Goal: Task Accomplishment & Management: Use online tool/utility

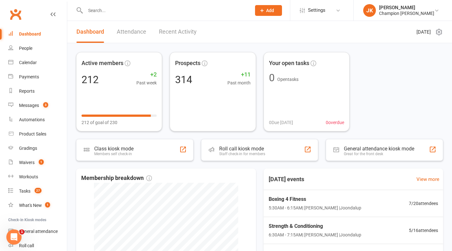
click at [304, 202] on span "Boxing 4 Fitness" at bounding box center [315, 199] width 93 height 8
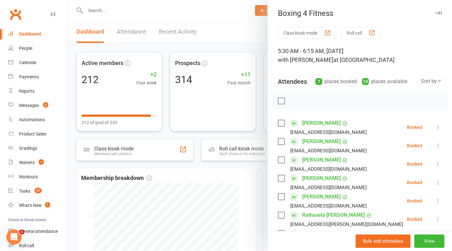
click at [370, 37] on button "Roll call" at bounding box center [361, 33] width 39 height 12
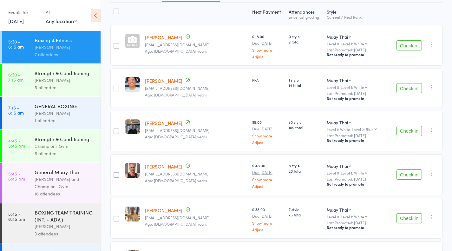
scroll to position [82, 0]
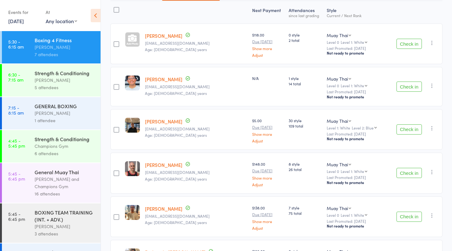
click at [412, 89] on button "Check in" at bounding box center [409, 87] width 25 height 10
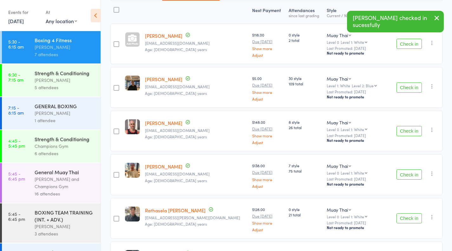
click at [409, 134] on button "Check in" at bounding box center [409, 131] width 25 height 10
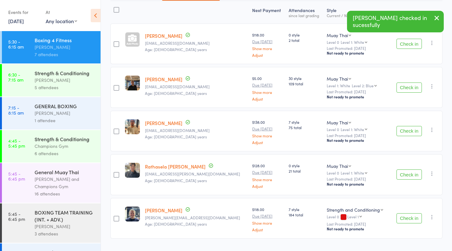
click at [404, 143] on div "Check in Check in Promote Send message Add Note Add Task Add Flag Remove Mark a…" at bounding box center [416, 131] width 52 height 41
click at [405, 135] on button "Check in" at bounding box center [409, 131] width 25 height 10
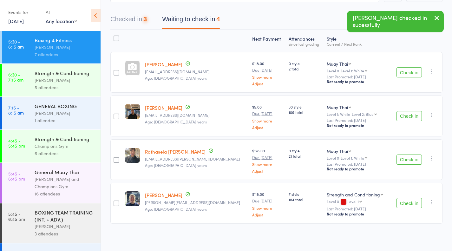
click at [415, 161] on button "Check in" at bounding box center [409, 160] width 25 height 10
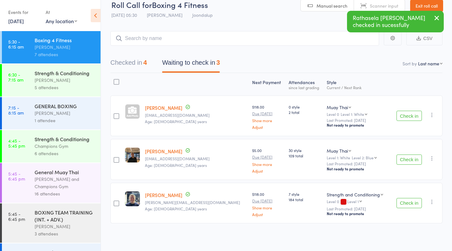
click at [411, 206] on button "Check in" at bounding box center [409, 203] width 25 height 10
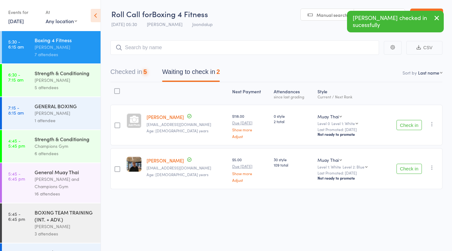
scroll to position [0, 0]
click at [411, 123] on button "Check in" at bounding box center [409, 125] width 25 height 10
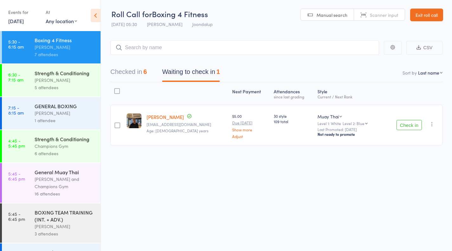
click at [66, 82] on div "Thomas Mitchell" at bounding box center [65, 80] width 61 height 7
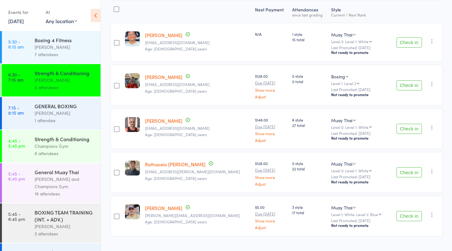
scroll to position [89, 0]
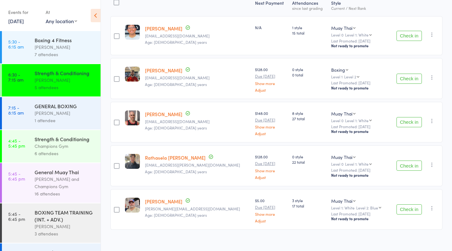
click at [55, 114] on div "Thomas Mitchell" at bounding box center [65, 113] width 61 height 7
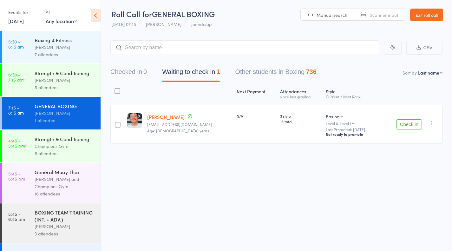
click at [46, 82] on div "Thomas Mitchell" at bounding box center [65, 80] width 61 height 7
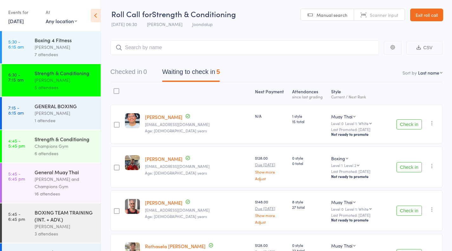
click at [24, 22] on link "11 Sep, 2025" at bounding box center [16, 20] width 16 height 7
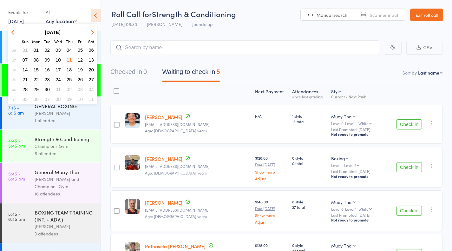
click at [58, 59] on span "10" at bounding box center [58, 59] width 5 height 5
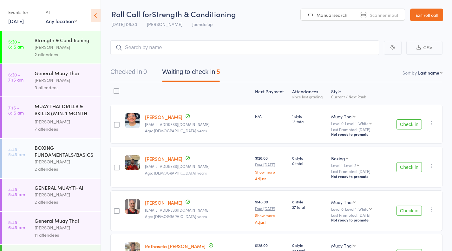
scroll to position [108, 0]
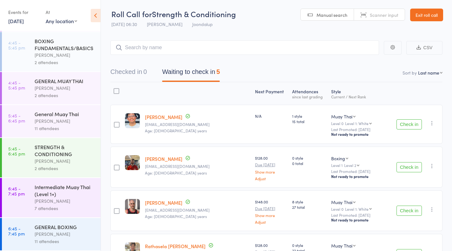
click at [64, 223] on div "GENERAL BOXING Thomas Mitchell 11 attendees" at bounding box center [68, 234] width 66 height 32
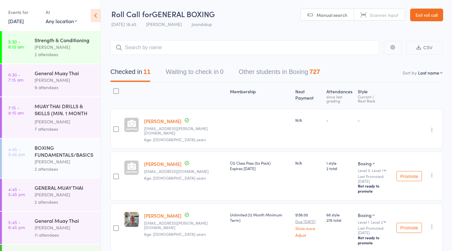
click at [169, 123] on link "Cameron Criddle" at bounding box center [162, 121] width 37 height 7
click at [17, 22] on link "10 Sep, 2025" at bounding box center [16, 20] width 16 height 7
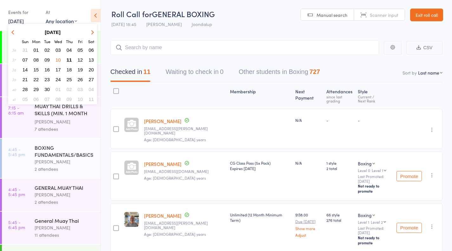
click at [70, 59] on span "11" at bounding box center [69, 59] width 5 height 5
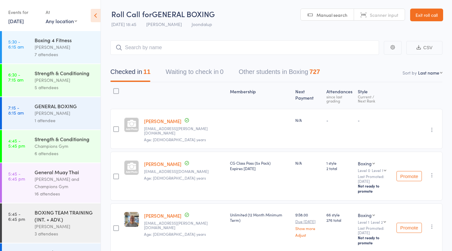
click at [24, 22] on link "11 Sep, 2025" at bounding box center [16, 20] width 16 height 7
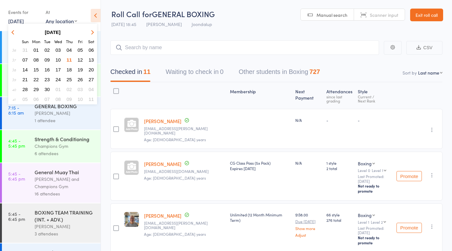
click at [81, 58] on span "12" at bounding box center [80, 59] width 5 height 5
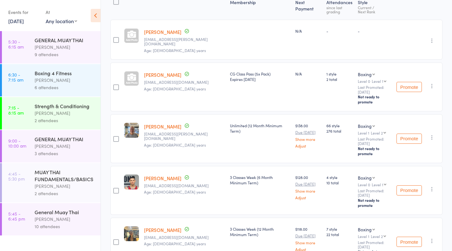
scroll to position [96, 0]
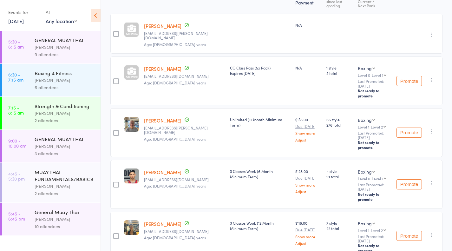
click at [40, 217] on div "William Parkes" at bounding box center [65, 219] width 61 height 7
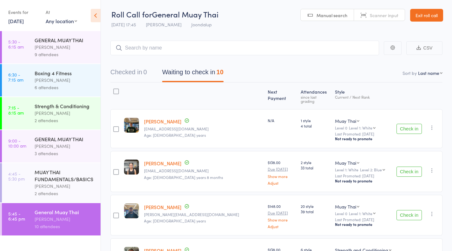
click at [430, 19] on link "Exit roll call" at bounding box center [426, 15] width 33 height 13
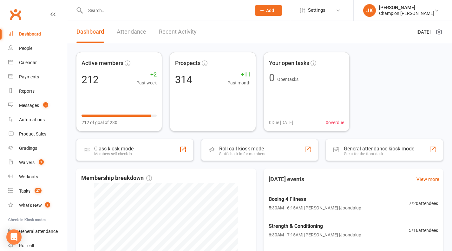
click at [230, 12] on input "text" at bounding box center [165, 10] width 164 height 9
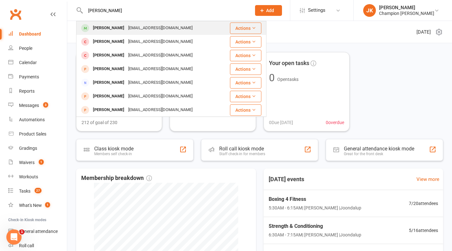
type input "billy"
click at [124, 23] on div "Billy McLellan billymclellan@yahoo.com" at bounding box center [149, 28] width 145 height 13
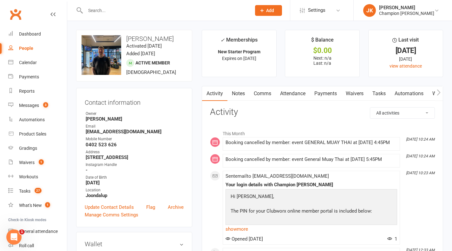
click at [104, 9] on input "text" at bounding box center [165, 10] width 164 height 9
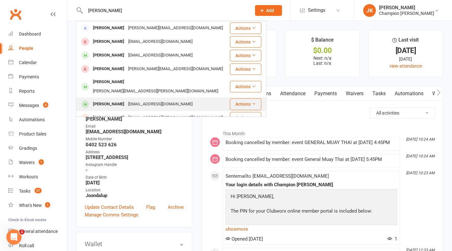
type input "jon"
click at [100, 100] on div "Jon Newton" at bounding box center [108, 104] width 35 height 9
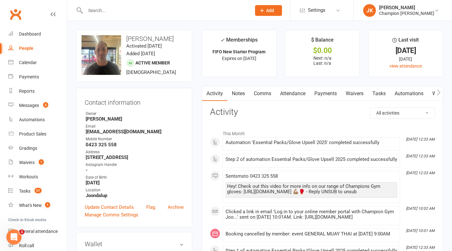
click at [291, 98] on link "Attendance" at bounding box center [293, 93] width 34 height 15
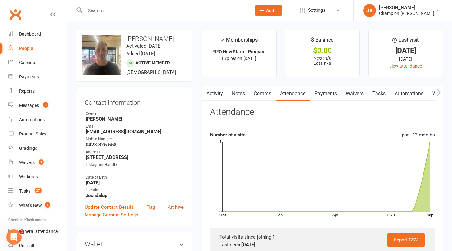
click at [270, 92] on link "Comms" at bounding box center [263, 93] width 26 height 15
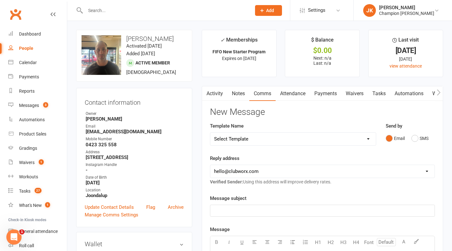
click at [219, 90] on link "Activity" at bounding box center [214, 93] width 25 height 15
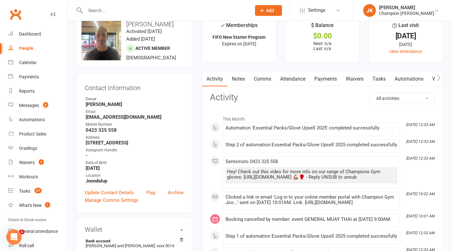
scroll to position [15, 0]
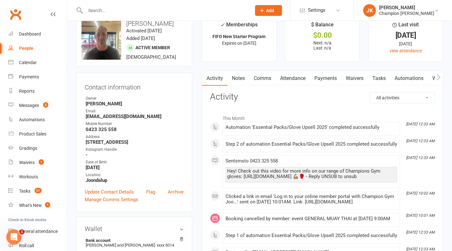
click at [297, 82] on link "Attendance" at bounding box center [293, 78] width 34 height 15
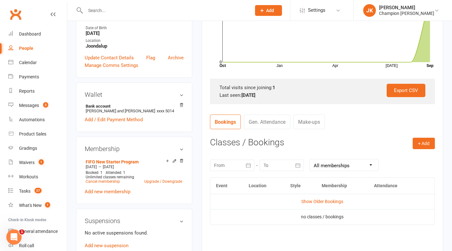
scroll to position [151, 0]
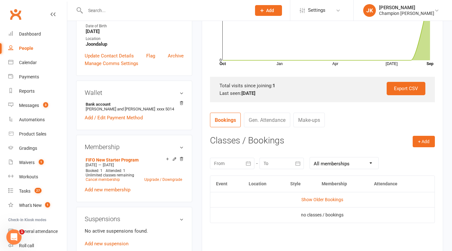
click at [307, 203] on td "Show Older Bookings" at bounding box center [322, 199] width 224 height 15
click at [306, 200] on link "Show Older Bookings" at bounding box center [323, 199] width 42 height 5
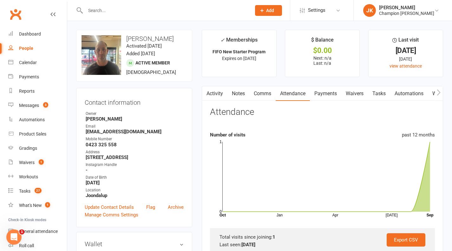
click at [255, 95] on link "Comms" at bounding box center [263, 93] width 26 height 15
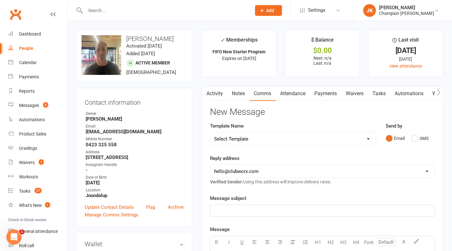
click at [247, 87] on link "Notes" at bounding box center [239, 93] width 22 height 15
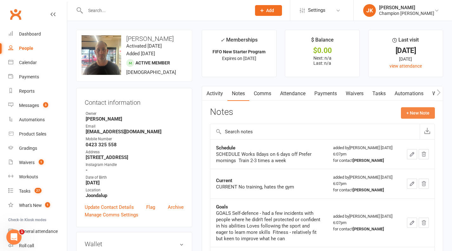
click at [424, 108] on button "+ New Note" at bounding box center [418, 112] width 34 height 11
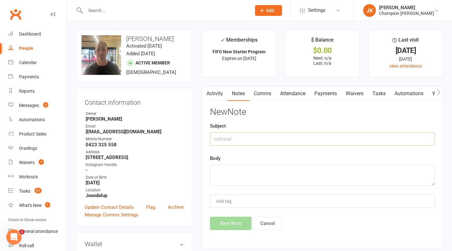
click at [365, 142] on input "text" at bounding box center [322, 138] width 225 height 13
type input "F"
type input "check in message"
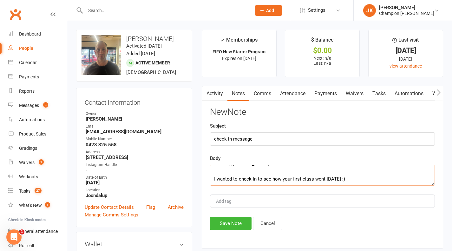
scroll to position [19, 0]
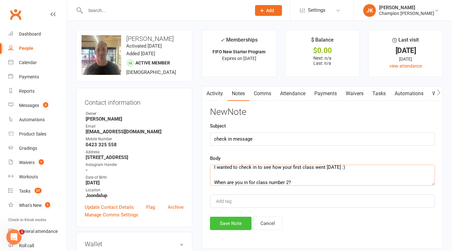
type textarea "Morning Jon! I wanted to check in to see how your first class went on Friday :)…"
click at [231, 228] on button "Save Note" at bounding box center [231, 223] width 42 height 13
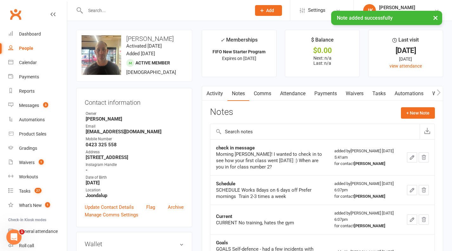
click at [103, 10] on input "text" at bounding box center [165, 10] width 164 height 9
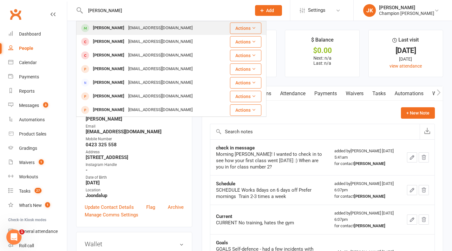
type input "billy"
click at [99, 31] on div "Billy McLellan" at bounding box center [108, 27] width 35 height 9
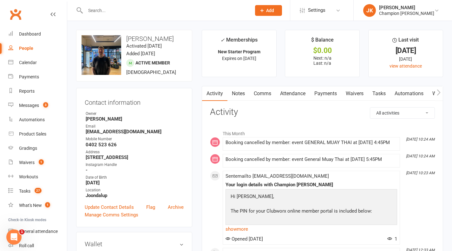
click at [239, 97] on link "Notes" at bounding box center [239, 93] width 22 height 15
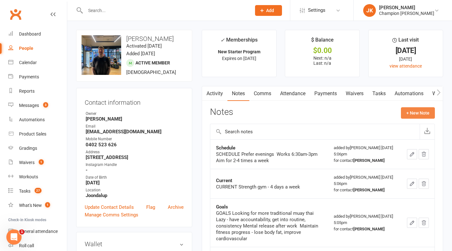
click at [418, 113] on button "+ New Note" at bounding box center [418, 112] width 34 height 11
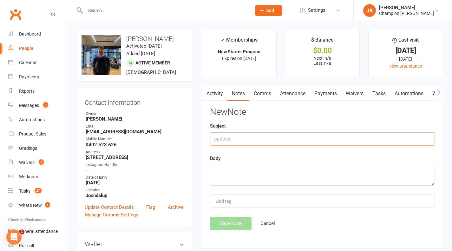
click at [415, 133] on input "text" at bounding box center [322, 138] width 225 height 13
type input "Check in message sent"
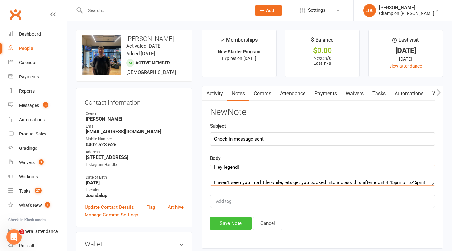
type textarea "Hey legend! Haven't seen you in a little while, lets get you booked into a clas…"
click at [242, 222] on button "Save Note" at bounding box center [231, 223] width 42 height 13
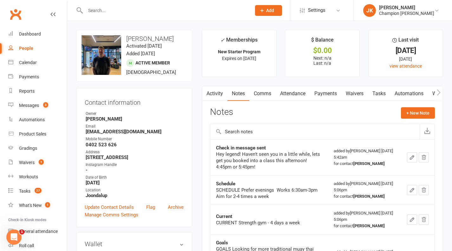
click at [98, 10] on input "text" at bounding box center [165, 10] width 164 height 9
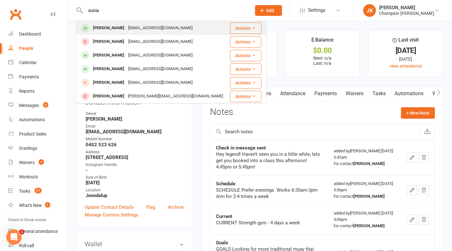
type input "sunia"
click at [100, 26] on div "Sunia Latu" at bounding box center [108, 27] width 35 height 9
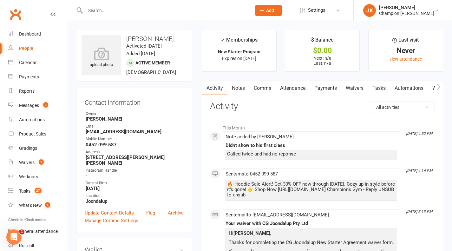
click at [258, 87] on link "Comms" at bounding box center [263, 88] width 26 height 15
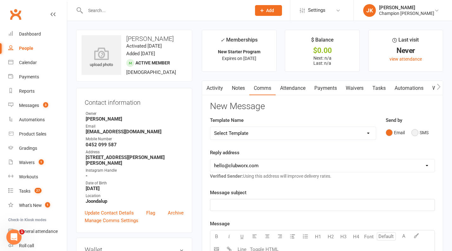
drag, startPoint x: 412, startPoint y: 133, endPoint x: 417, endPoint y: 133, distance: 4.8
click at [417, 133] on button "SMS" at bounding box center [420, 133] width 17 height 12
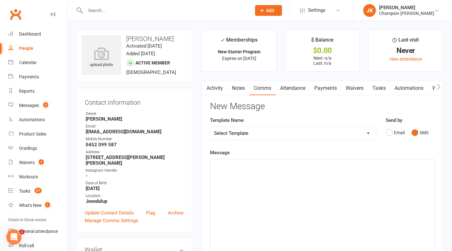
click at [417, 133] on button "SMS" at bounding box center [420, 133] width 17 height 12
click at [413, 169] on p "﻿" at bounding box center [322, 165] width 217 height 8
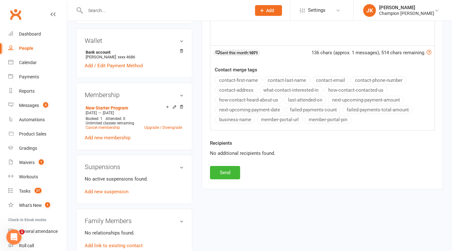
scroll to position [210, 0]
click at [235, 173] on button "Send" at bounding box center [225, 172] width 30 height 13
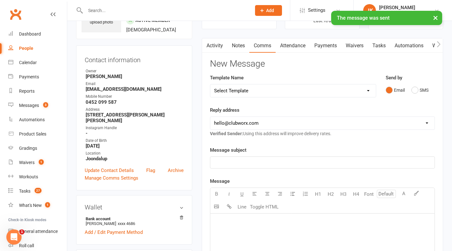
scroll to position [0, 0]
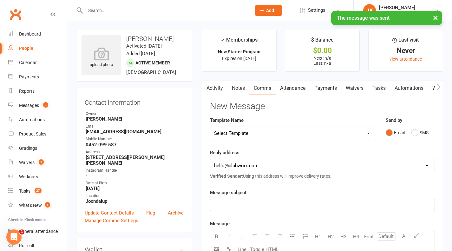
click at [212, 82] on link "Activity" at bounding box center [214, 88] width 25 height 15
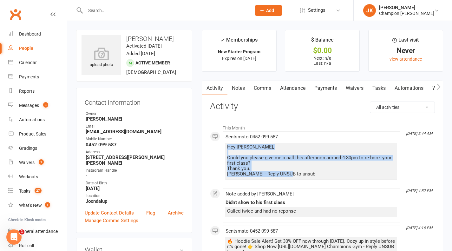
drag, startPoint x: 226, startPoint y: 148, endPoint x: 287, endPoint y: 174, distance: 66.6
click at [287, 174] on div "Hey Sunia, Could you please give me a call this afternoon around 4:30pm to re-b…" at bounding box center [312, 161] width 172 height 37
copy div "Hey Sunia, Could you please give me a call this afternoon around 4:30pm to re-b…"
click at [230, 85] on link "Notes" at bounding box center [239, 88] width 22 height 15
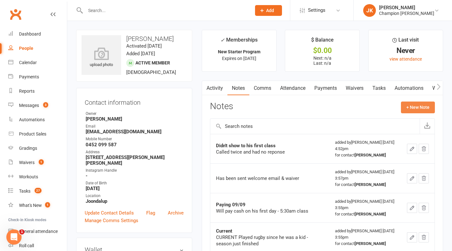
click at [406, 106] on button "+ New Note" at bounding box center [418, 107] width 34 height 11
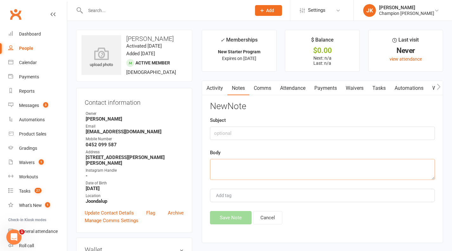
click at [376, 164] on textarea at bounding box center [322, 169] width 225 height 21
paste textarea "Hey Sunia, Could you please give me a call this afternoon around 4:30pm to re-b…"
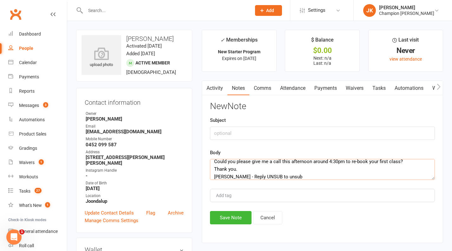
type textarea "Hey Sunia, Could you please give me a call this afternoon around 4:30pm to re-b…"
click at [334, 133] on input "text" at bounding box center [322, 133] width 225 height 13
type input "Check in message"
click at [216, 222] on button "Save Note" at bounding box center [231, 217] width 42 height 13
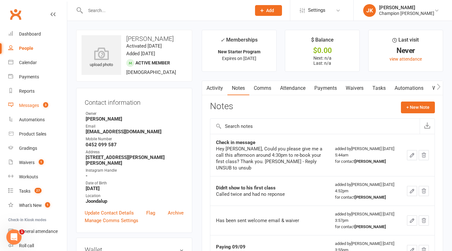
click at [48, 112] on link "Messages 3" at bounding box center [37, 105] width 59 height 14
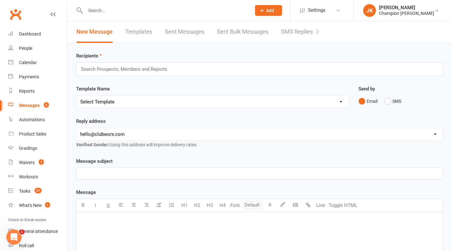
click at [284, 28] on link "SMS Replies 3" at bounding box center [300, 32] width 38 height 22
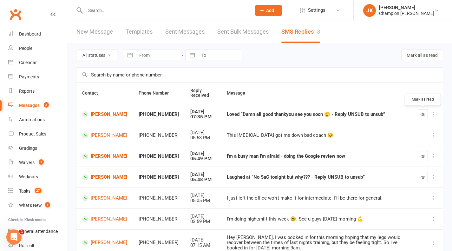
click at [420, 112] on button "button" at bounding box center [423, 114] width 10 height 10
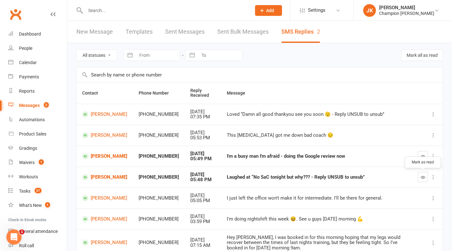
click at [422, 174] on button "button" at bounding box center [423, 177] width 10 height 10
click at [422, 156] on icon "button" at bounding box center [423, 156] width 5 height 5
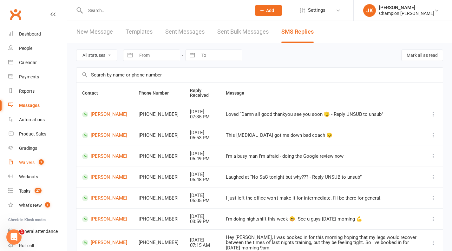
click at [37, 158] on link "Waivers 1" at bounding box center [37, 163] width 59 height 14
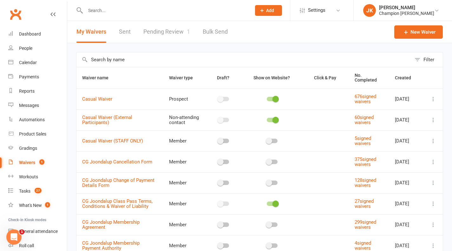
click at [166, 30] on link "Pending Review 1" at bounding box center [166, 32] width 47 height 22
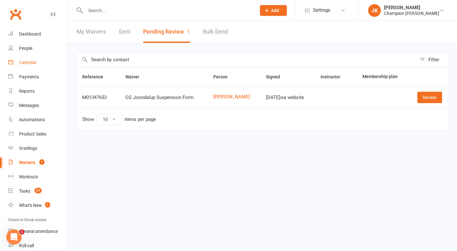
click at [37, 61] on link "Calendar" at bounding box center [37, 63] width 59 height 14
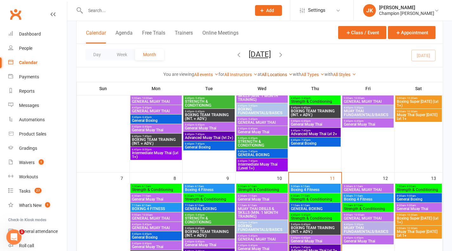
scroll to position [91, 0]
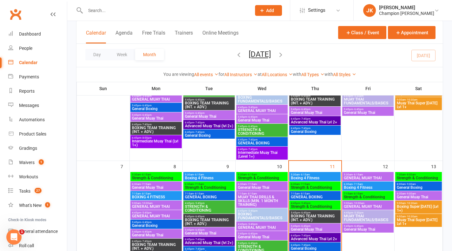
click at [304, 184] on span "- 7:15am" at bounding box center [305, 184] width 10 height 3
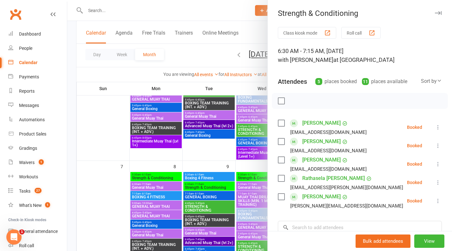
click at [370, 40] on div "Class kiosk mode Roll call 6:30 AM - 7:15 AM, Thursday, September, 11, 2025 wit…" at bounding box center [360, 175] width 184 height 297
click at [363, 31] on button "Roll call" at bounding box center [361, 33] width 39 height 12
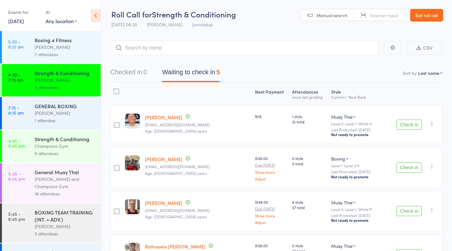
click at [150, 117] on link "[PERSON_NAME]" at bounding box center [163, 117] width 37 height 7
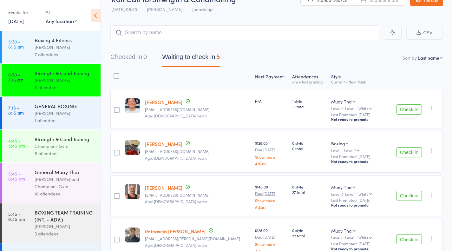
click at [410, 103] on div "Check in Check in Promote Send message Add Note Add Task Add Flag Remove Mark a…" at bounding box center [416, 109] width 53 height 39
click at [410, 113] on button "Check in" at bounding box center [409, 109] width 25 height 10
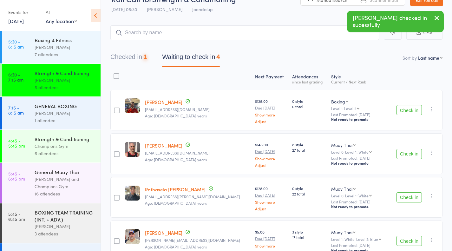
click at [416, 151] on button "Check in" at bounding box center [409, 154] width 25 height 10
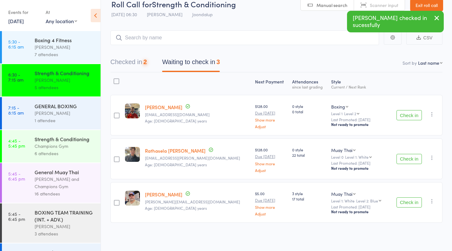
scroll to position [10, 0]
click at [413, 163] on button "Check in" at bounding box center [409, 160] width 25 height 10
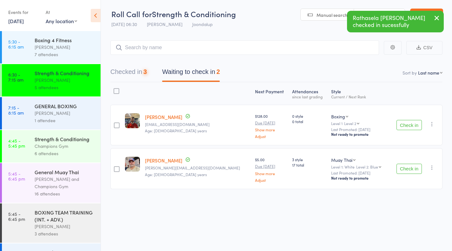
scroll to position [0, 0]
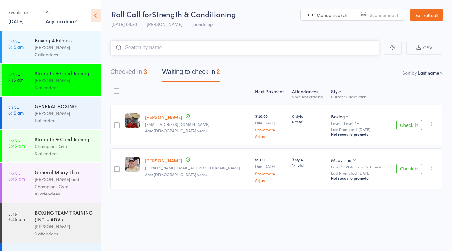
click at [345, 41] on input "search" at bounding box center [244, 47] width 269 height 15
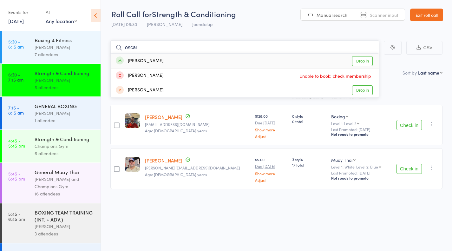
type input "oscar"
click at [372, 62] on link "Drop in" at bounding box center [362, 61] width 21 height 10
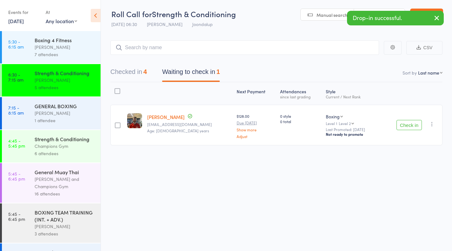
click at [422, 128] on button "Check in" at bounding box center [409, 125] width 25 height 10
click at [140, 75] on button "Checked in 4" at bounding box center [128, 73] width 37 height 17
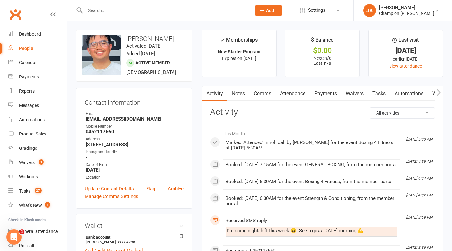
click at [360, 90] on link "Waivers" at bounding box center [355, 93] width 27 height 15
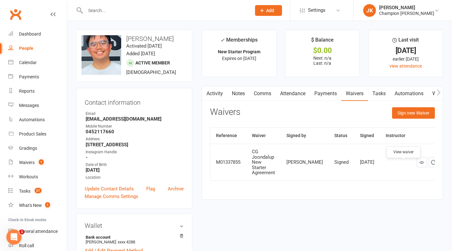
click at [417, 163] on link at bounding box center [422, 162] width 10 height 10
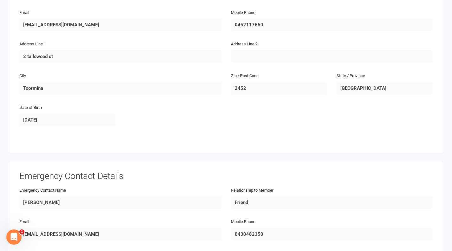
scroll to position [60, 0]
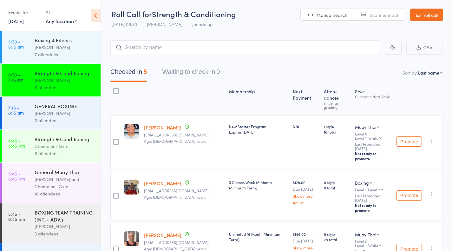
click at [69, 105] on div "GENERAL BOXING" at bounding box center [65, 106] width 61 height 7
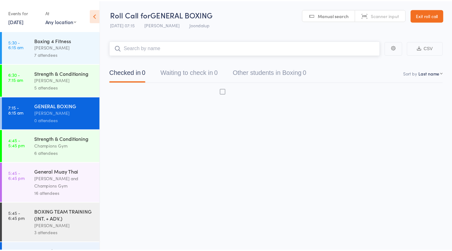
scroll to position [0, 0]
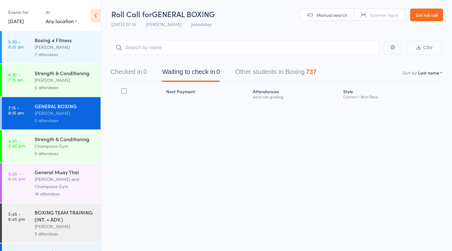
click at [50, 83] on div "[PERSON_NAME]" at bounding box center [65, 80] width 61 height 7
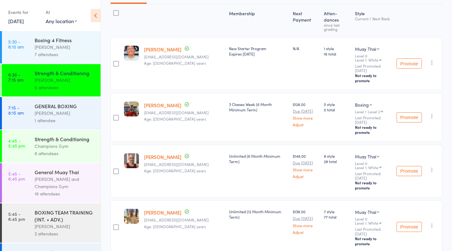
scroll to position [84, 0]
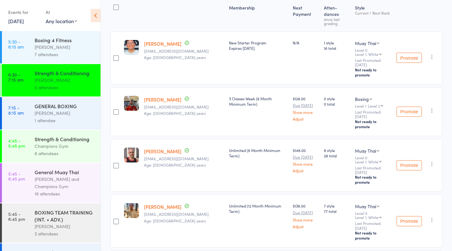
click at [435, 217] on icon "button" at bounding box center [432, 220] width 6 height 6
click at [429, 229] on li "Undo check-in" at bounding box center [410, 233] width 52 height 8
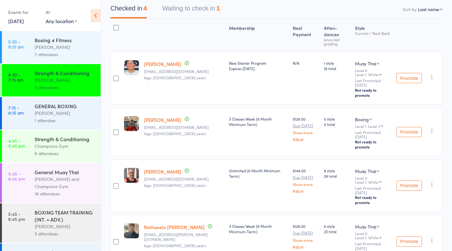
click at [79, 106] on div "GENERAL BOXING" at bounding box center [65, 106] width 61 height 7
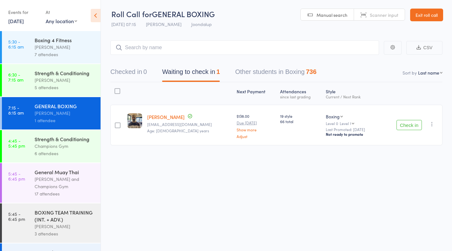
click at [400, 125] on button "Check in" at bounding box center [409, 125] width 25 height 10
